Goal: Find contact information: Find contact information

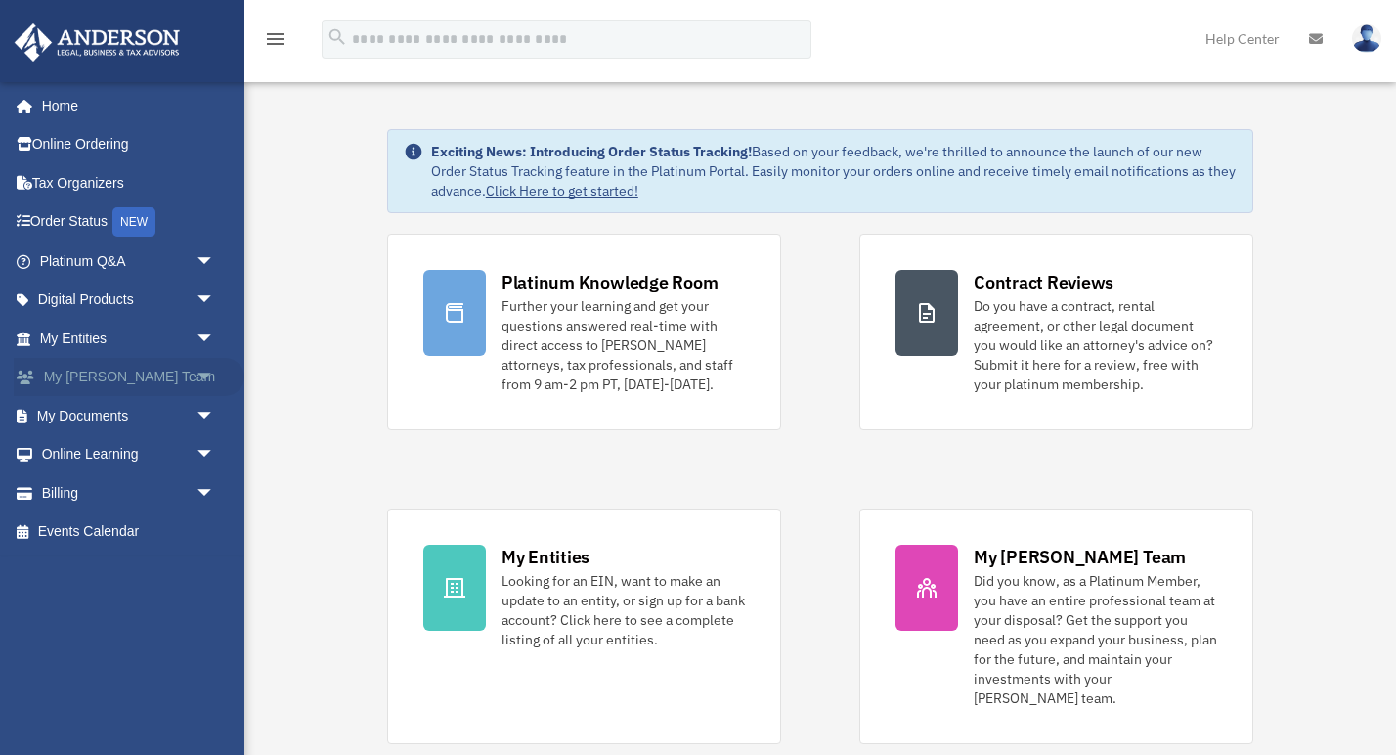
click at [153, 378] on link "My [PERSON_NAME] Team arrow_drop_down" at bounding box center [129, 377] width 231 height 39
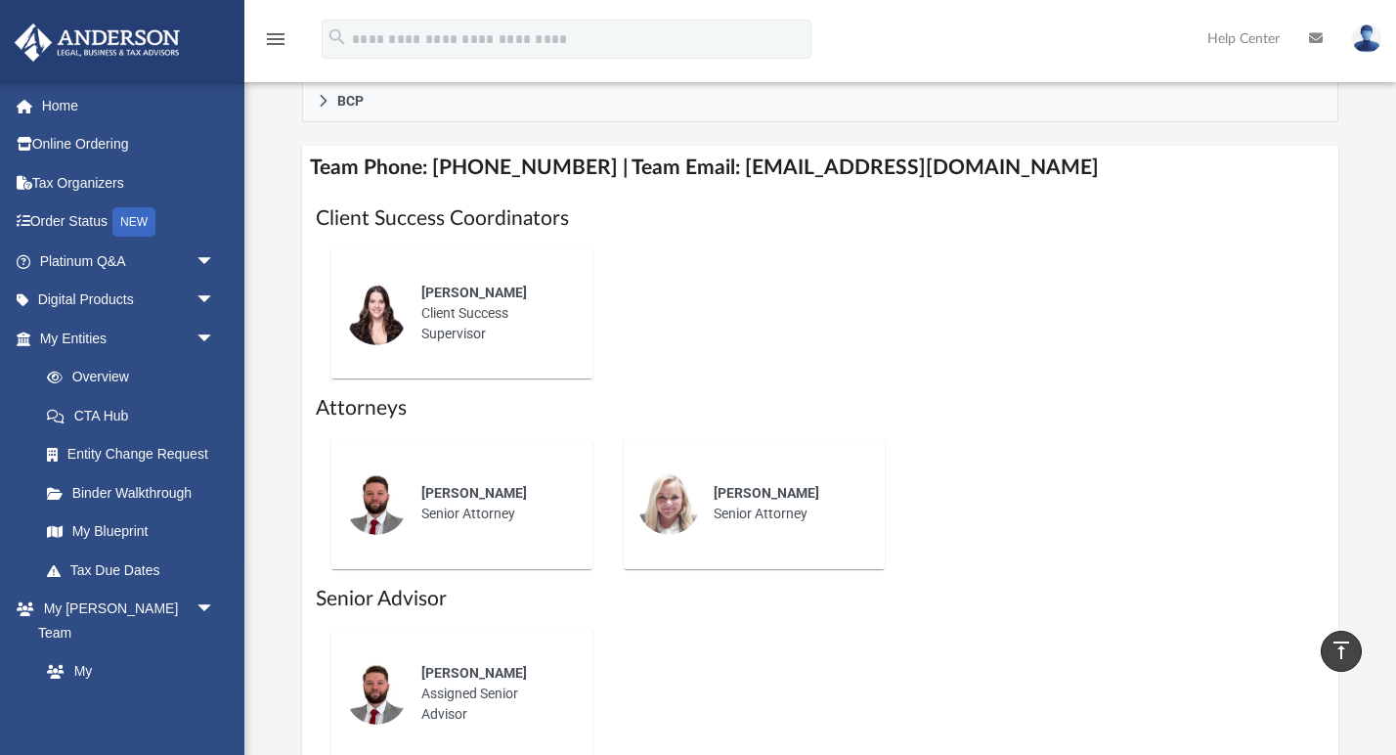
scroll to position [716, 0]
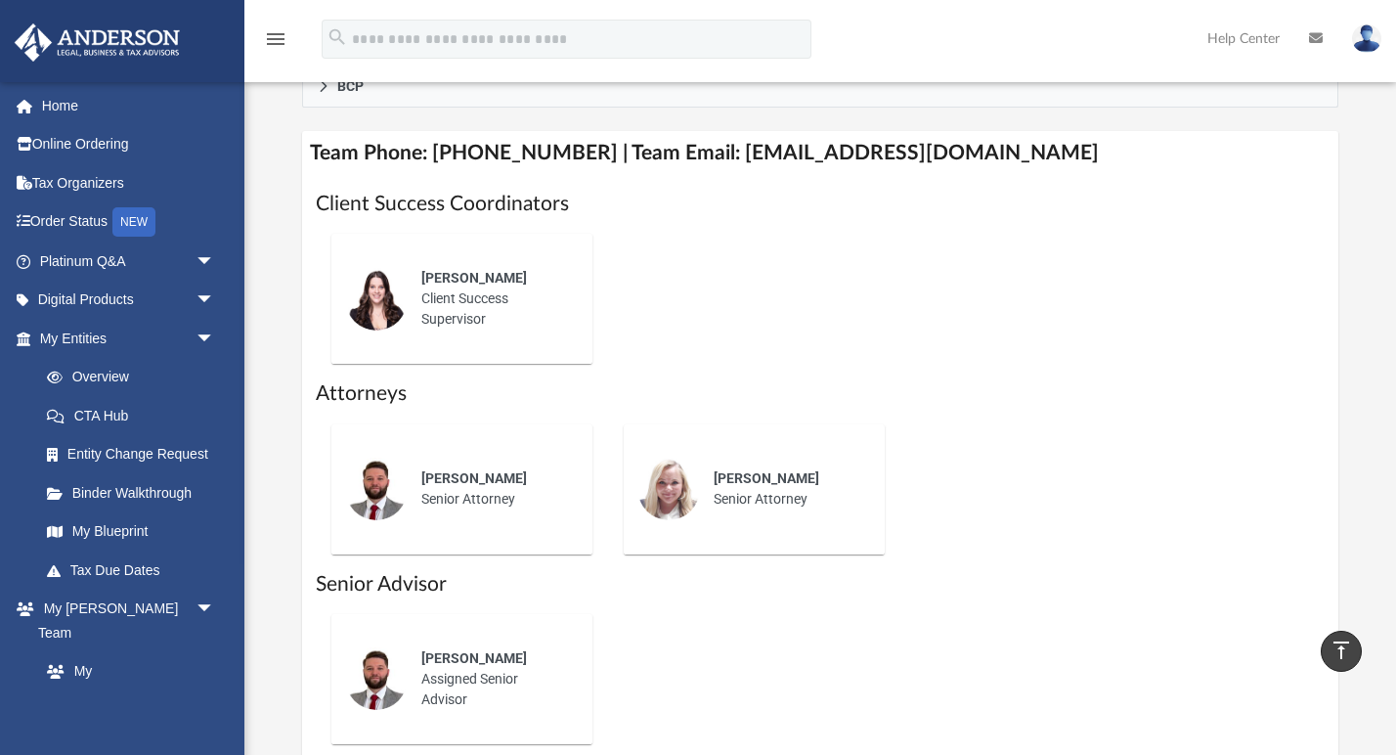
click at [410, 512] on div "[PERSON_NAME] Senior Attorney" at bounding box center [493, 489] width 171 height 68
drag, startPoint x: 704, startPoint y: 175, endPoint x: 1007, endPoint y: 172, distance: 303.1
click at [1007, 172] on h4 "Team Phone: [PHONE_NUMBER] | Team Email: [EMAIL_ADDRESS][DOMAIN_NAME]" at bounding box center [820, 153] width 1036 height 44
copy h4 "[EMAIL_ADDRESS][DOMAIN_NAME]"
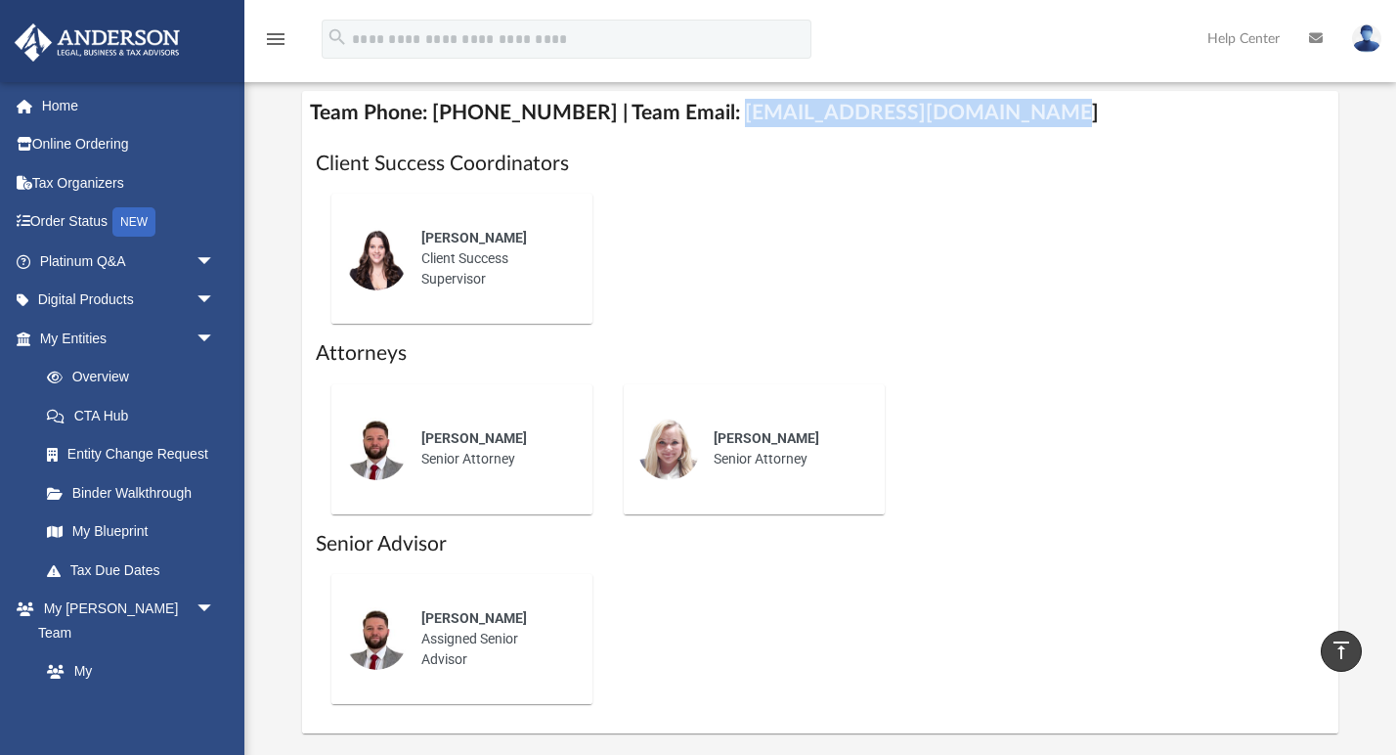
scroll to position [745, 0]
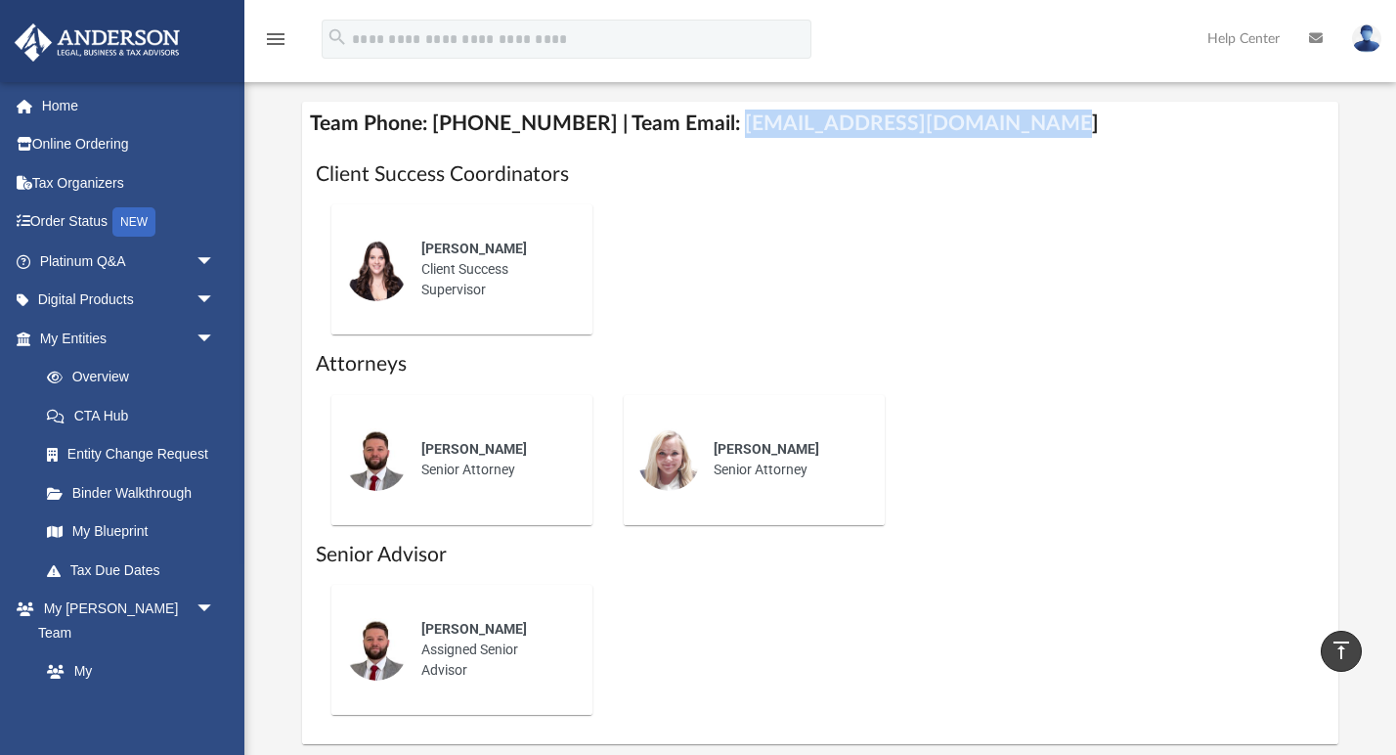
copy h4 "[EMAIL_ADDRESS][DOMAIN_NAME]"
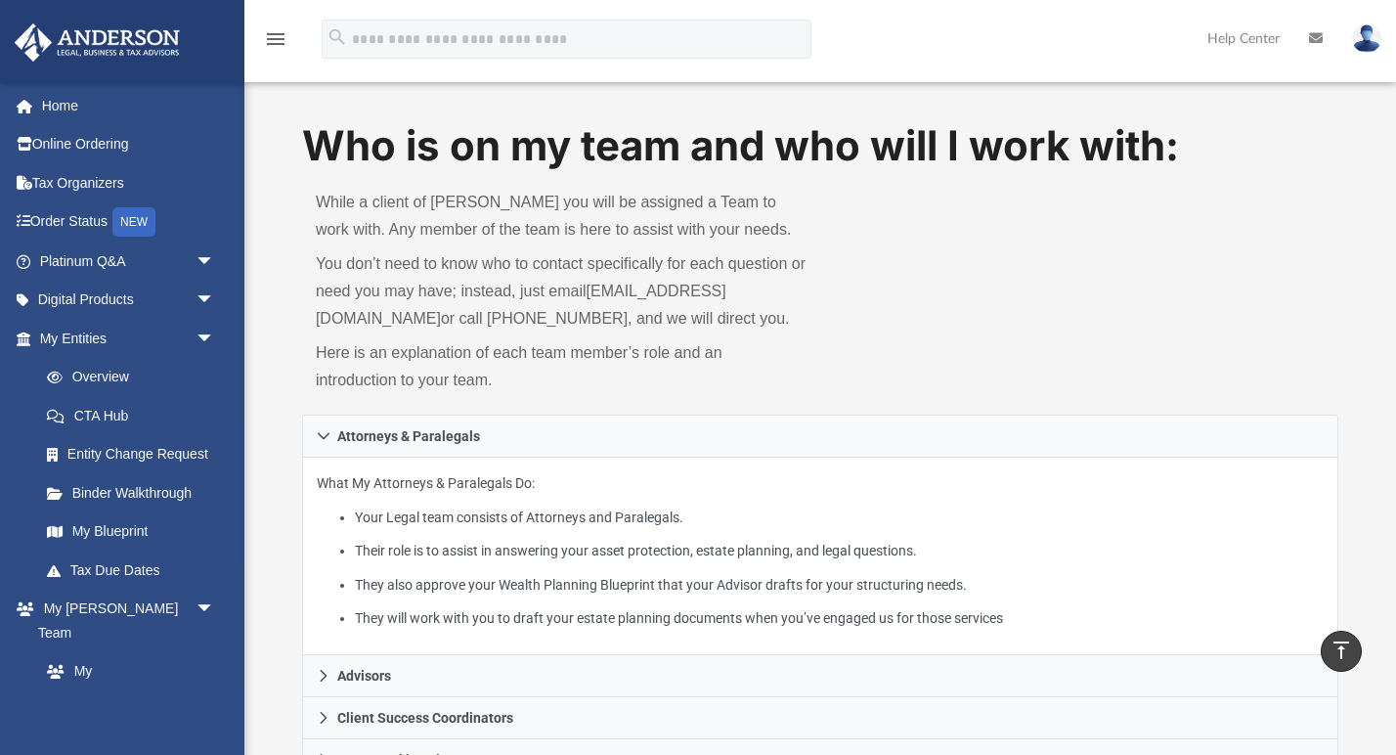
scroll to position [0, 0]
drag, startPoint x: 548, startPoint y: 316, endPoint x: 317, endPoint y: 313, distance: 231.7
click at [317, 313] on p "You don’t need to know who to contact specifically for each question or need yo…" at bounding box center [561, 291] width 491 height 82
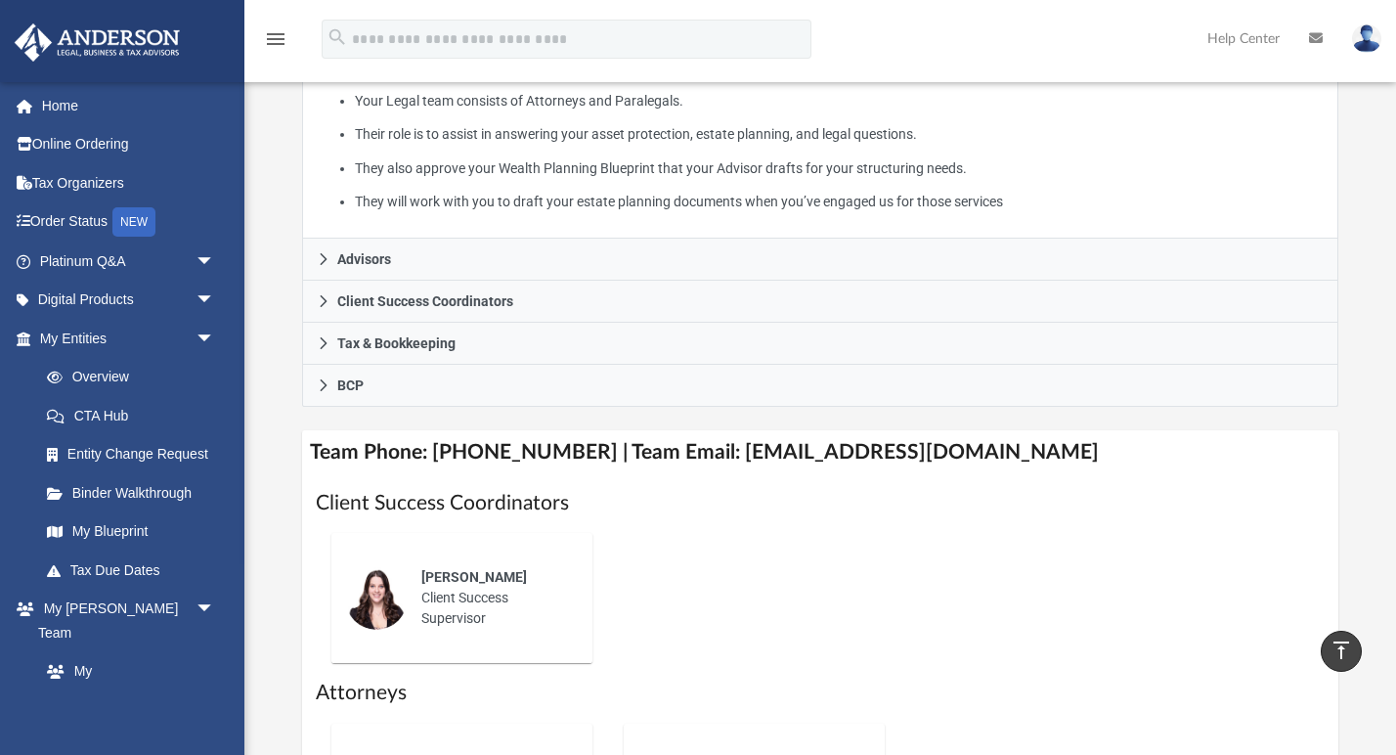
scroll to position [409, 0]
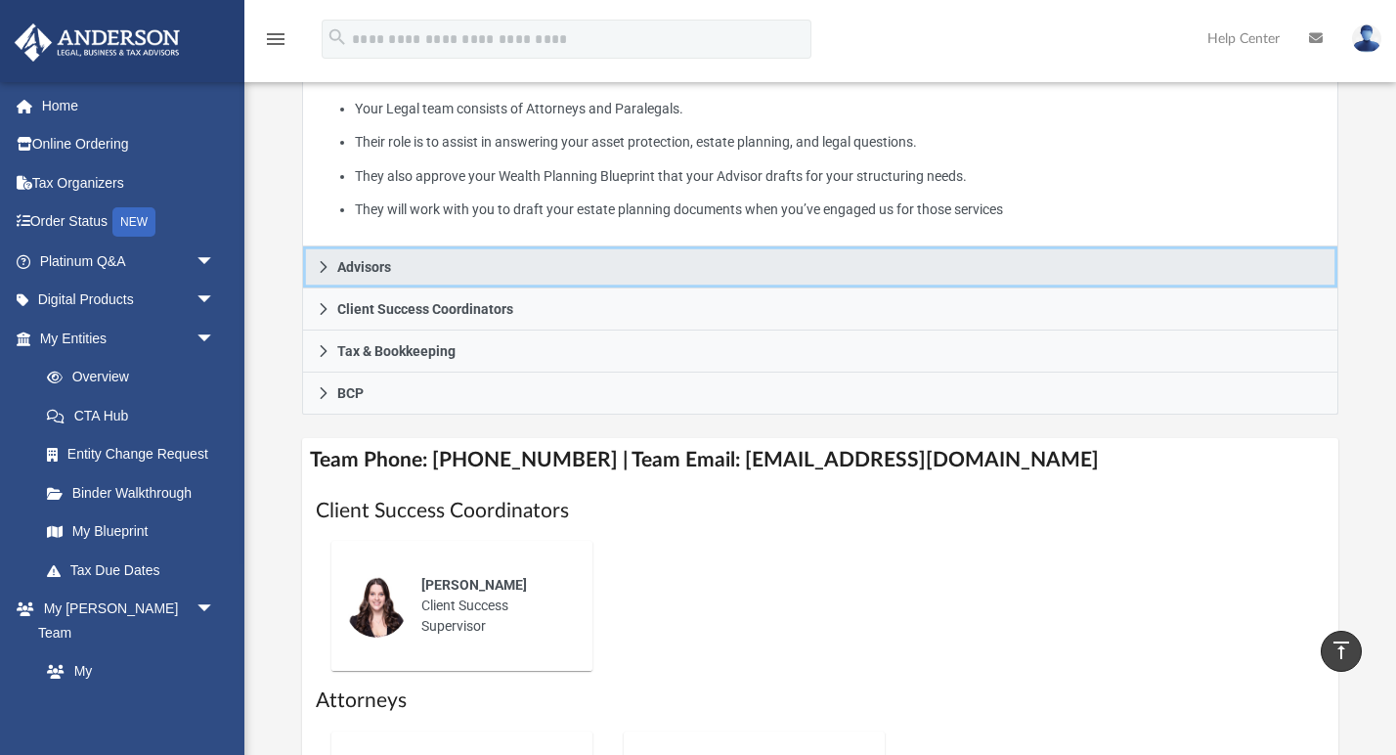
click at [539, 277] on link "Advisors" at bounding box center [820, 267] width 1036 height 42
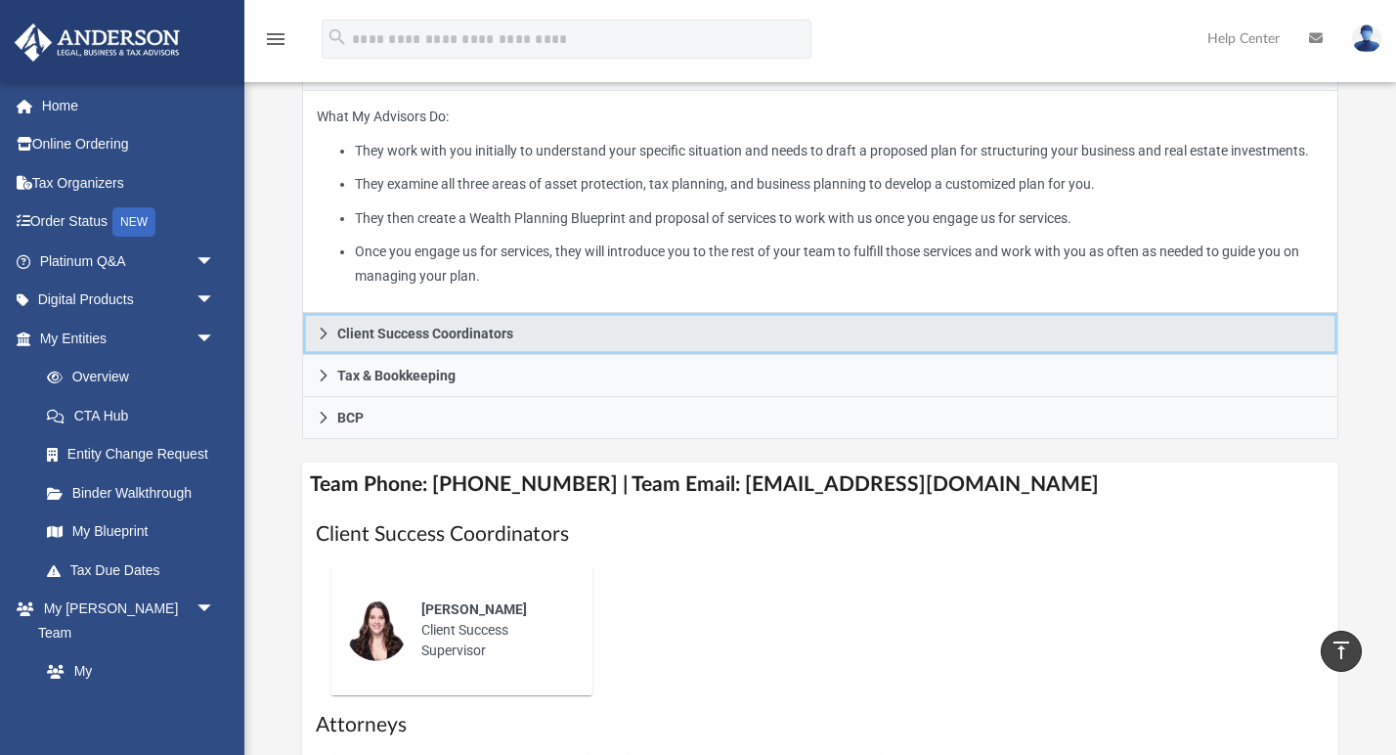
click at [513, 340] on span "Client Success Coordinators" at bounding box center [425, 334] width 176 height 14
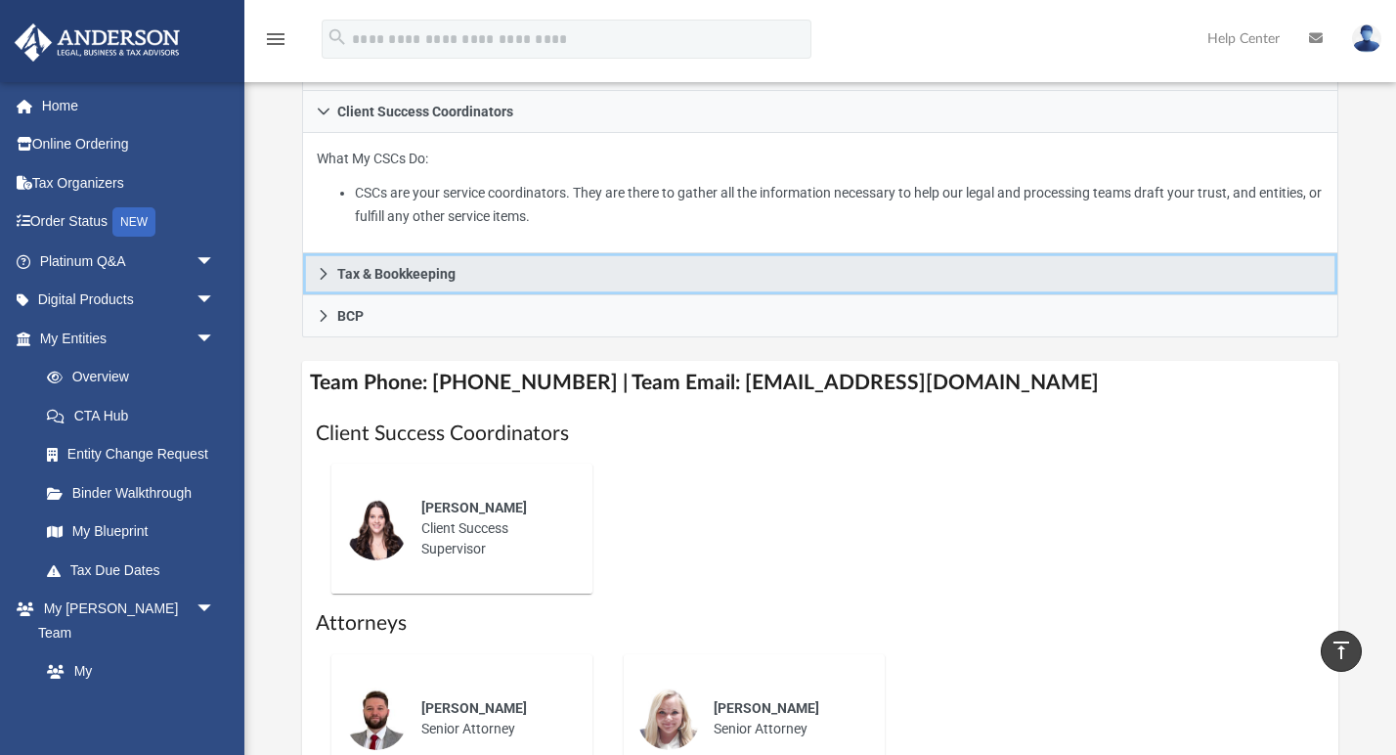
click at [466, 295] on link "Tax & Bookkeeping" at bounding box center [820, 274] width 1036 height 42
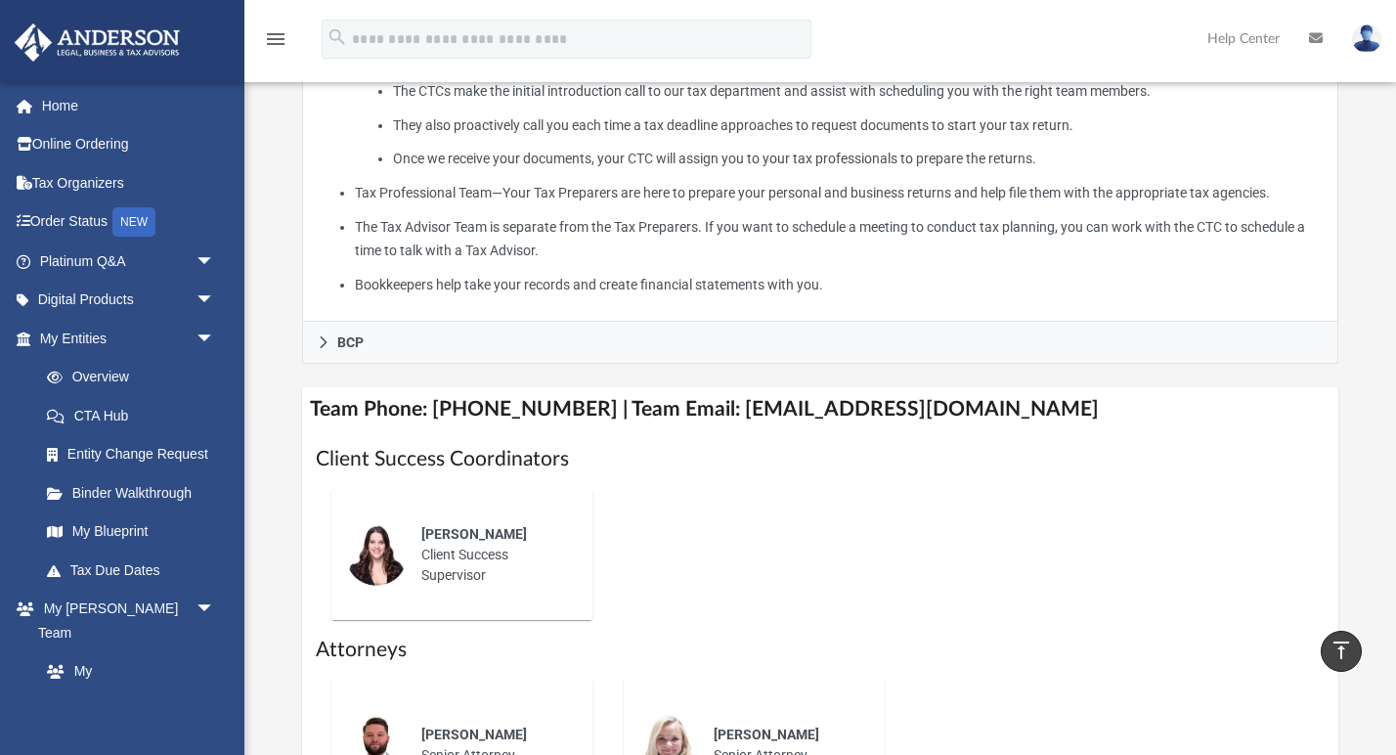
scroll to position [632, 0]
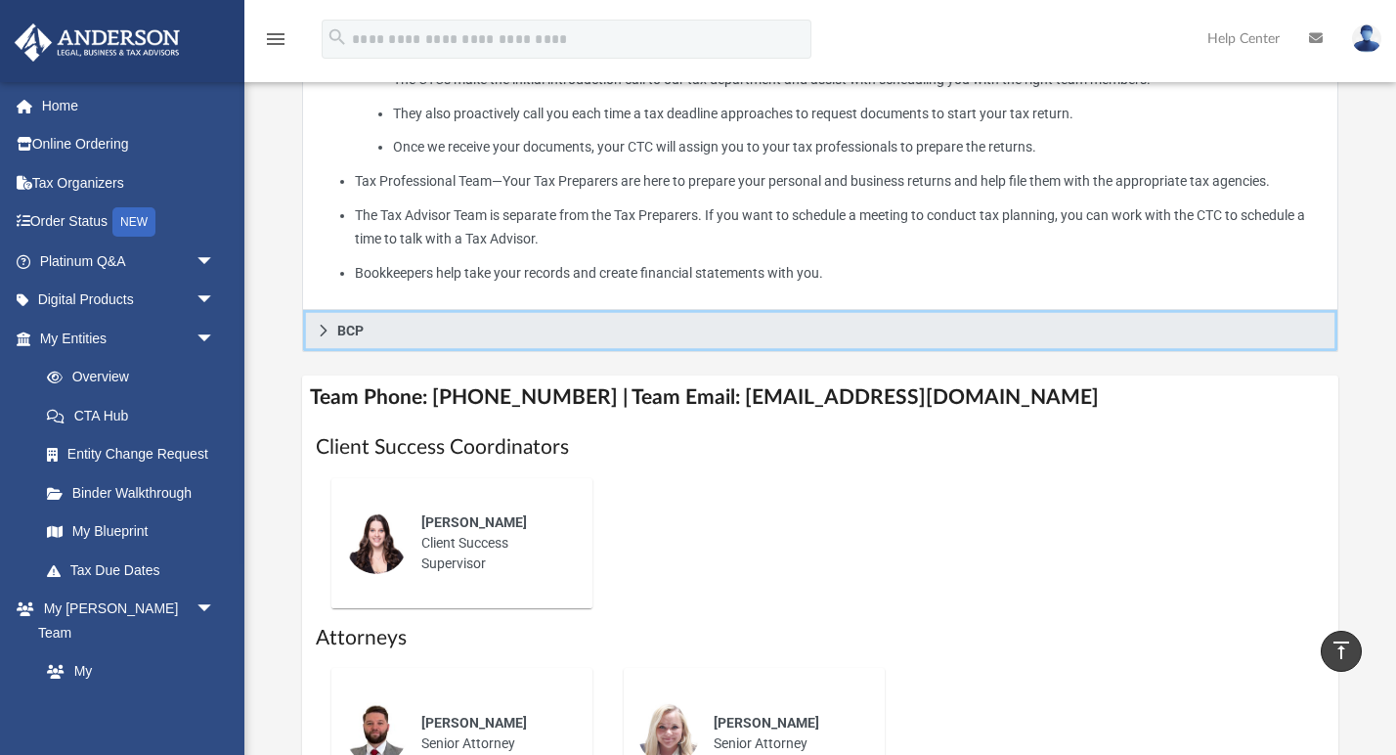
click at [594, 352] on link "BCP" at bounding box center [820, 331] width 1036 height 42
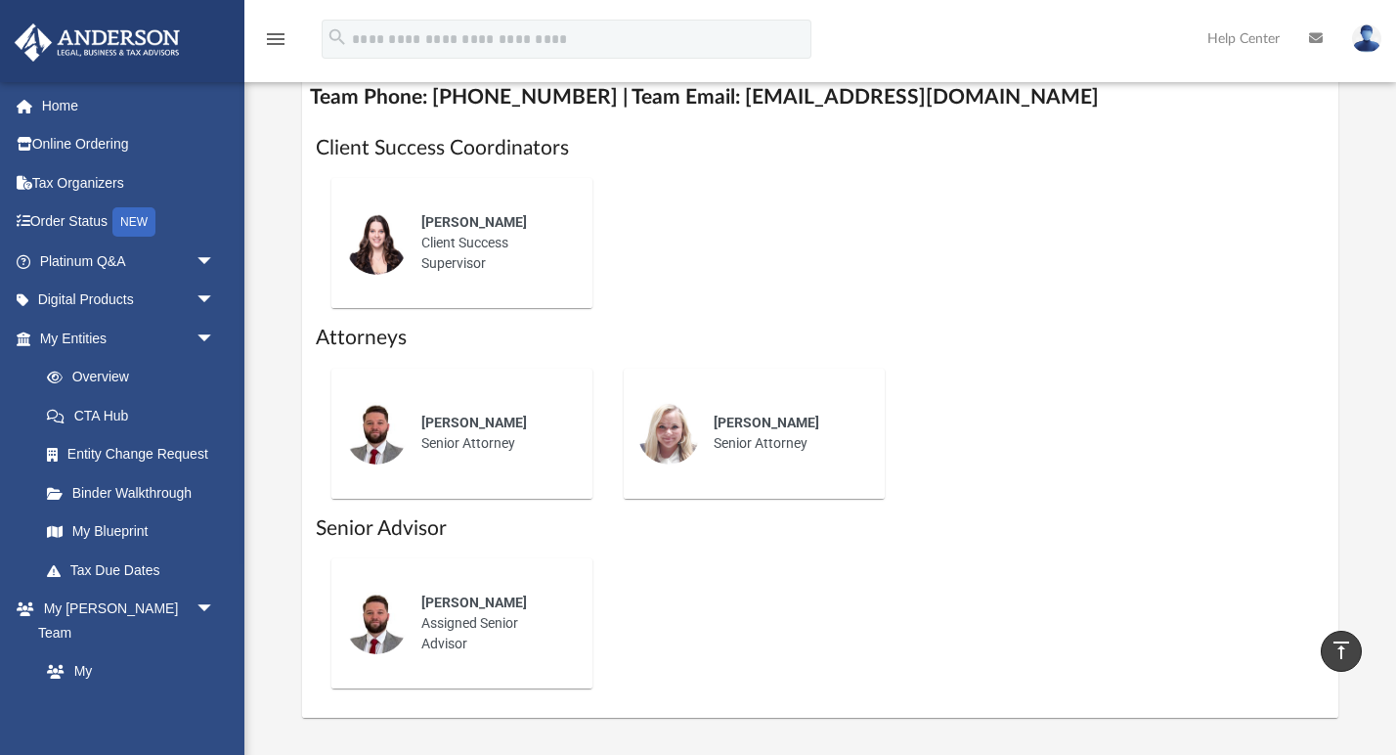
scroll to position [676, 0]
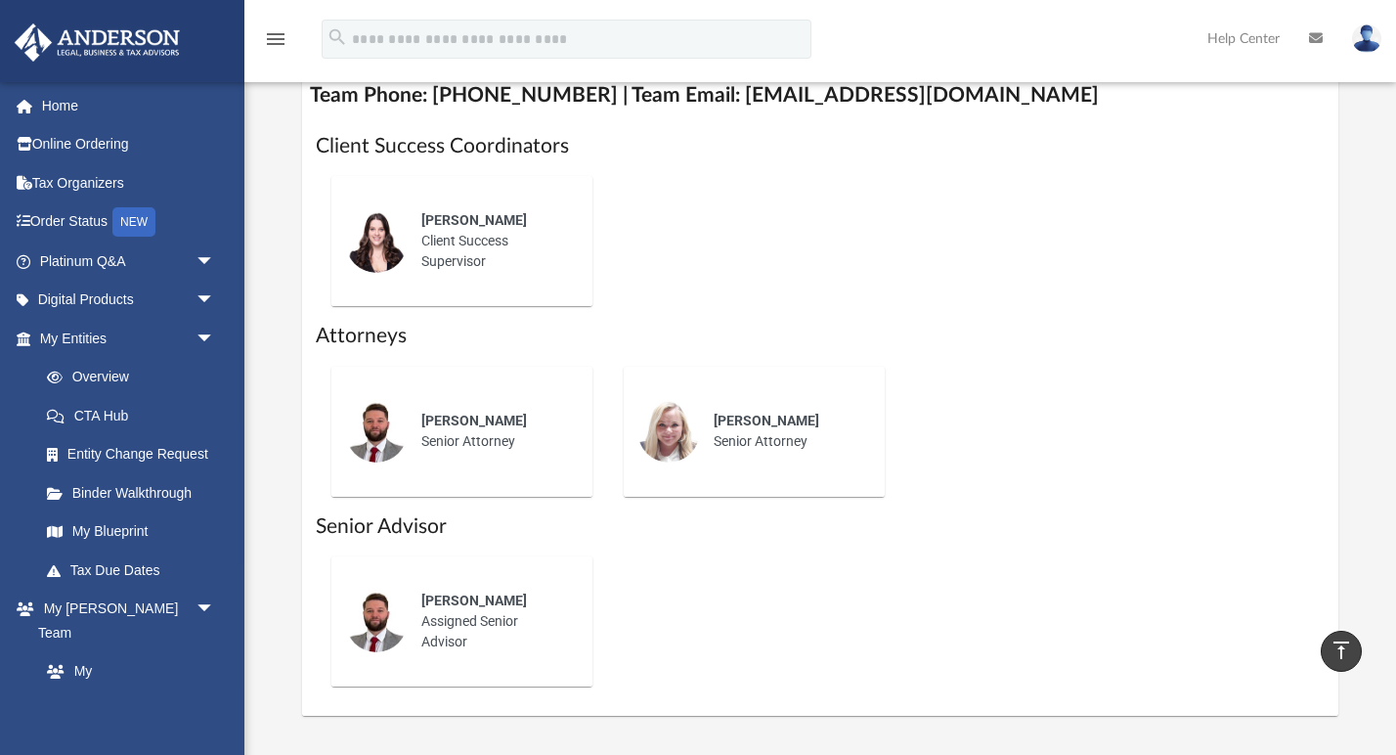
click at [434, 228] on span "Jennie Wilson" at bounding box center [474, 220] width 106 height 16
click at [387, 255] on img at bounding box center [376, 241] width 63 height 63
click at [385, 454] on img at bounding box center [376, 431] width 63 height 63
